Goal: Feedback & Contribution: Submit feedback/report problem

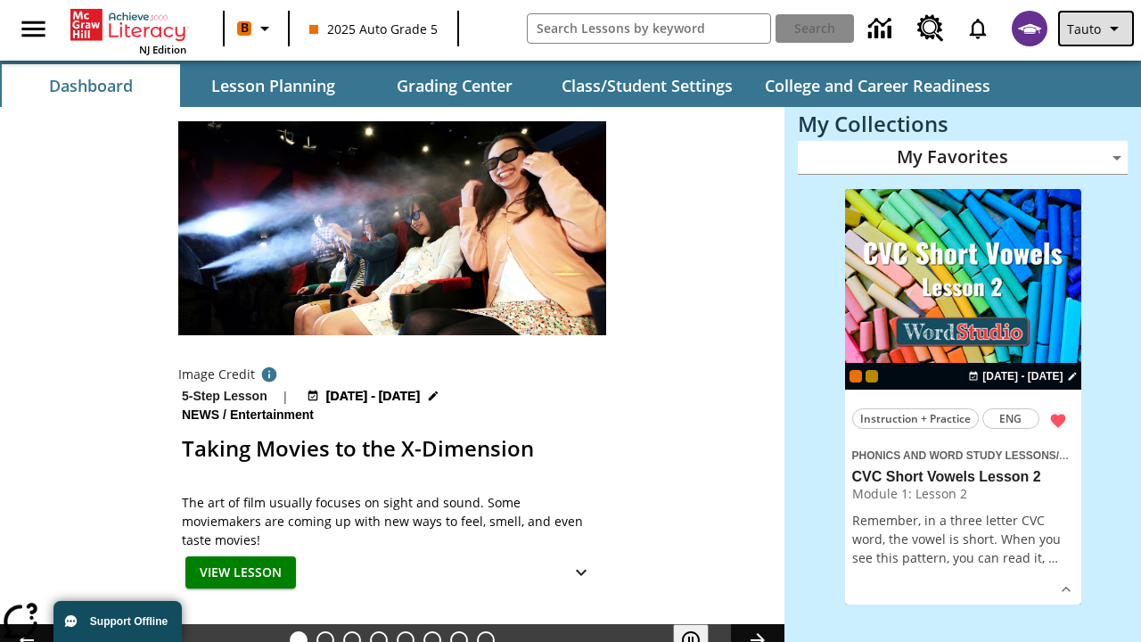
click at [1097, 29] on span "Tauto" at bounding box center [1084, 29] width 34 height 19
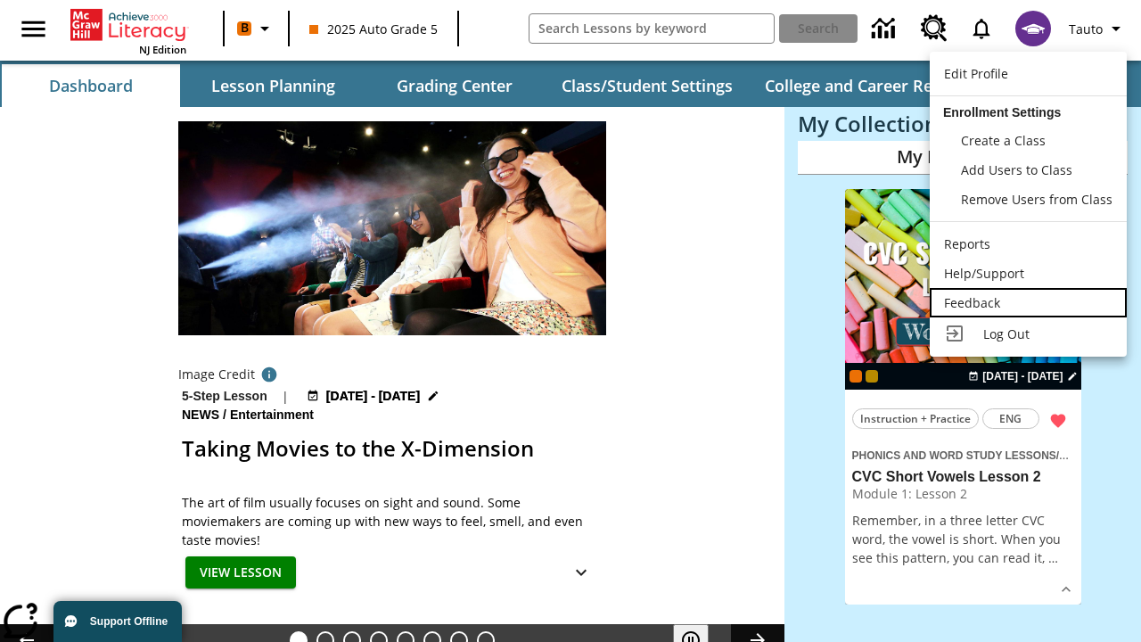
click at [1027, 302] on div "Feedback" at bounding box center [1028, 302] width 168 height 19
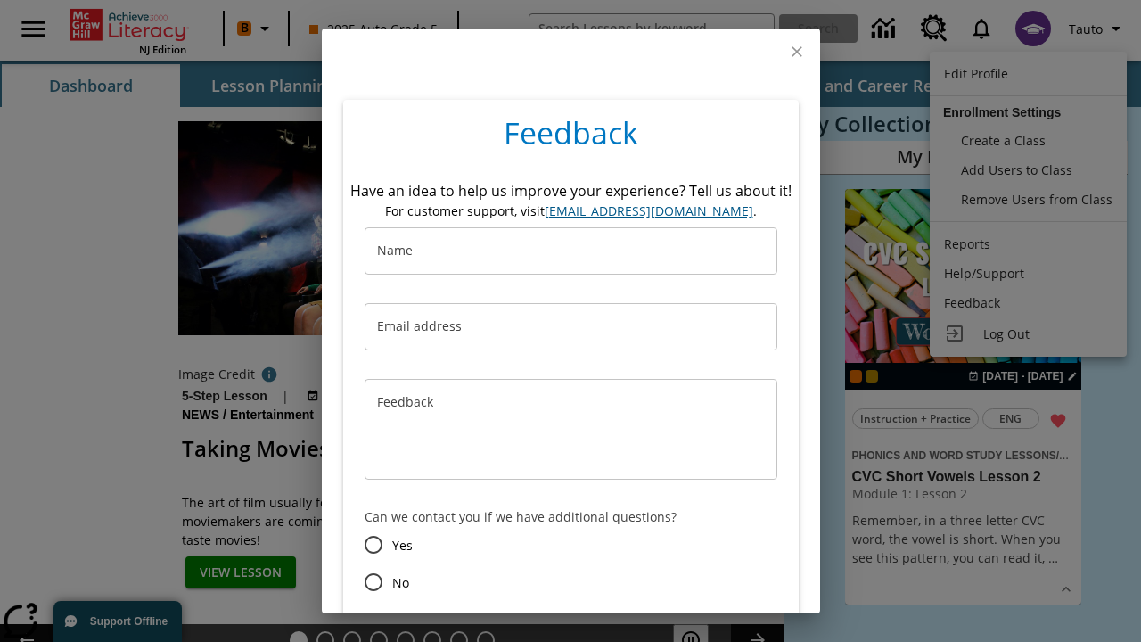
click at [477, 629] on button "Submit" at bounding box center [477, 645] width 72 height 33
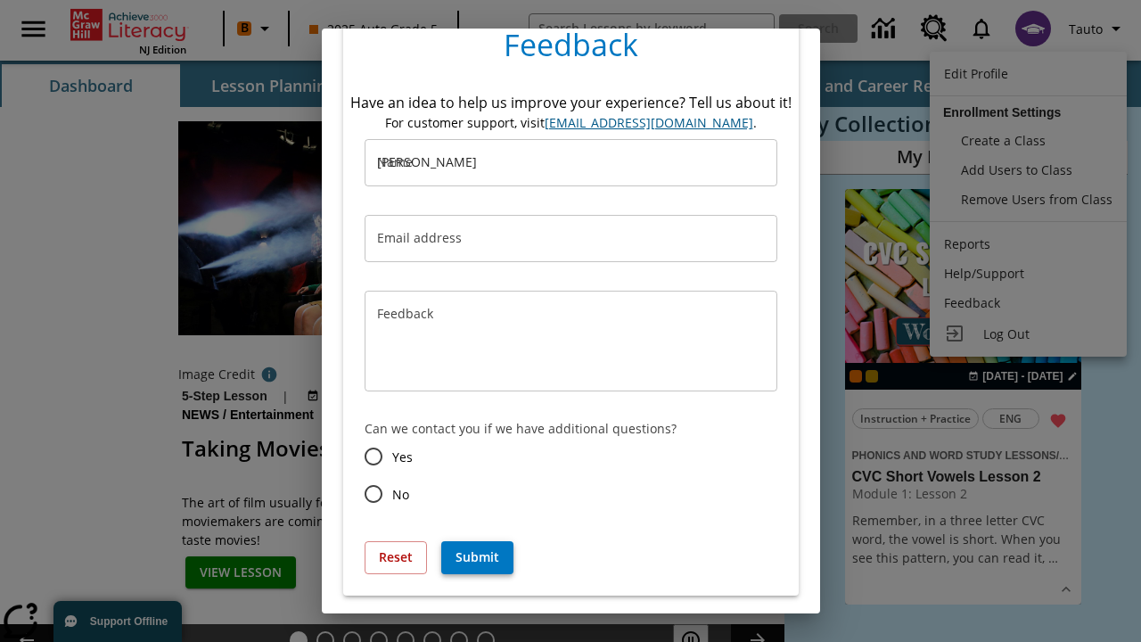
type input "[PERSON_NAME]"
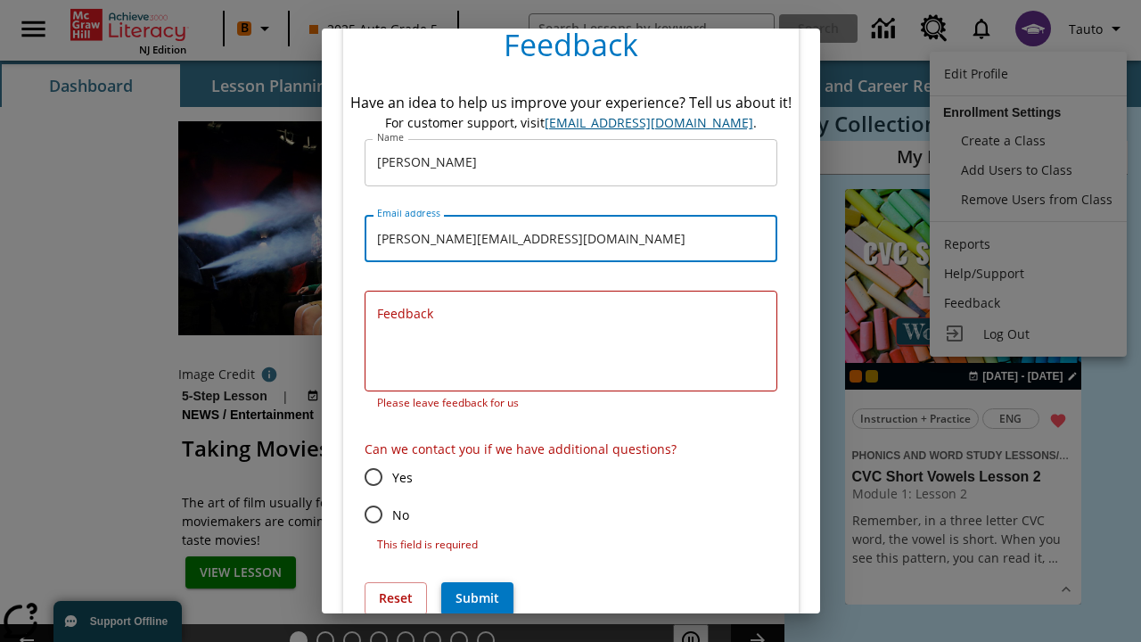
type input "[PERSON_NAME][EMAIL_ADDRESS][DOMAIN_NAME]"
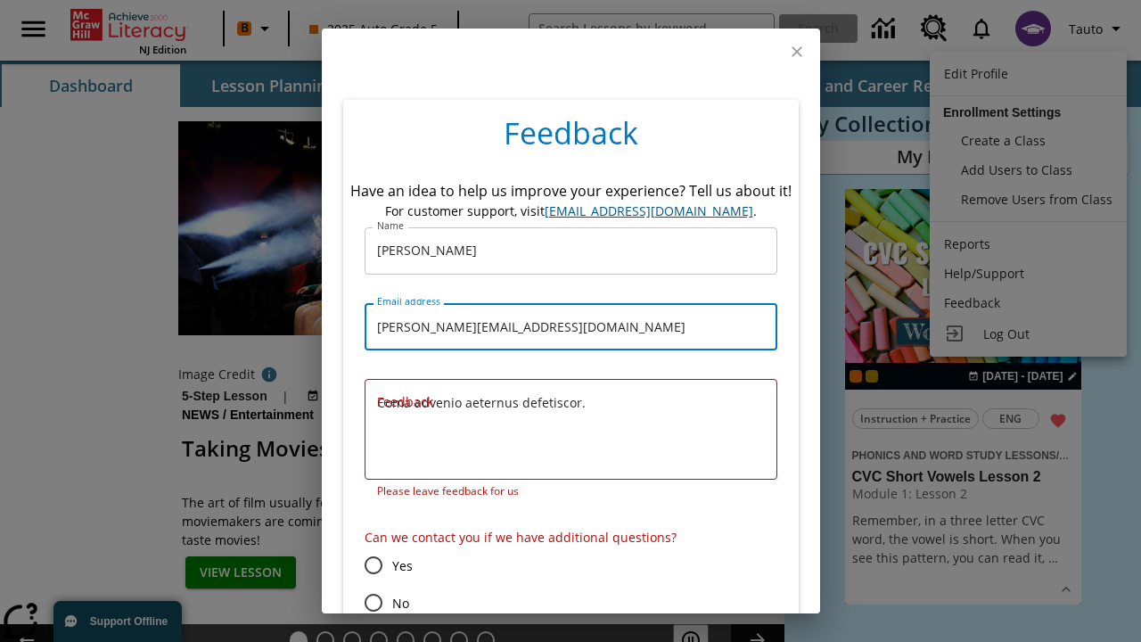
type textarea "Coma advenio aeternus defetiscor."
click at [372, 584] on input "No" at bounding box center [373, 602] width 37 height 37
radio input "false"
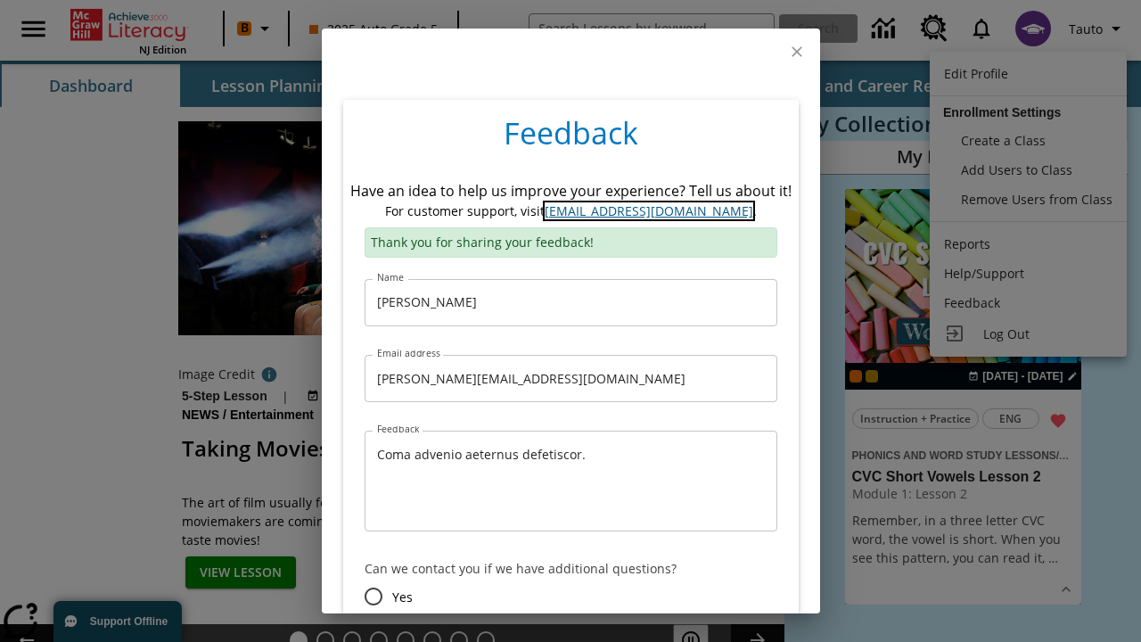
click at [648, 202] on link "[EMAIL_ADDRESS][DOMAIN_NAME]" at bounding box center [648, 210] width 209 height 17
